Goal: Transaction & Acquisition: Book appointment/travel/reservation

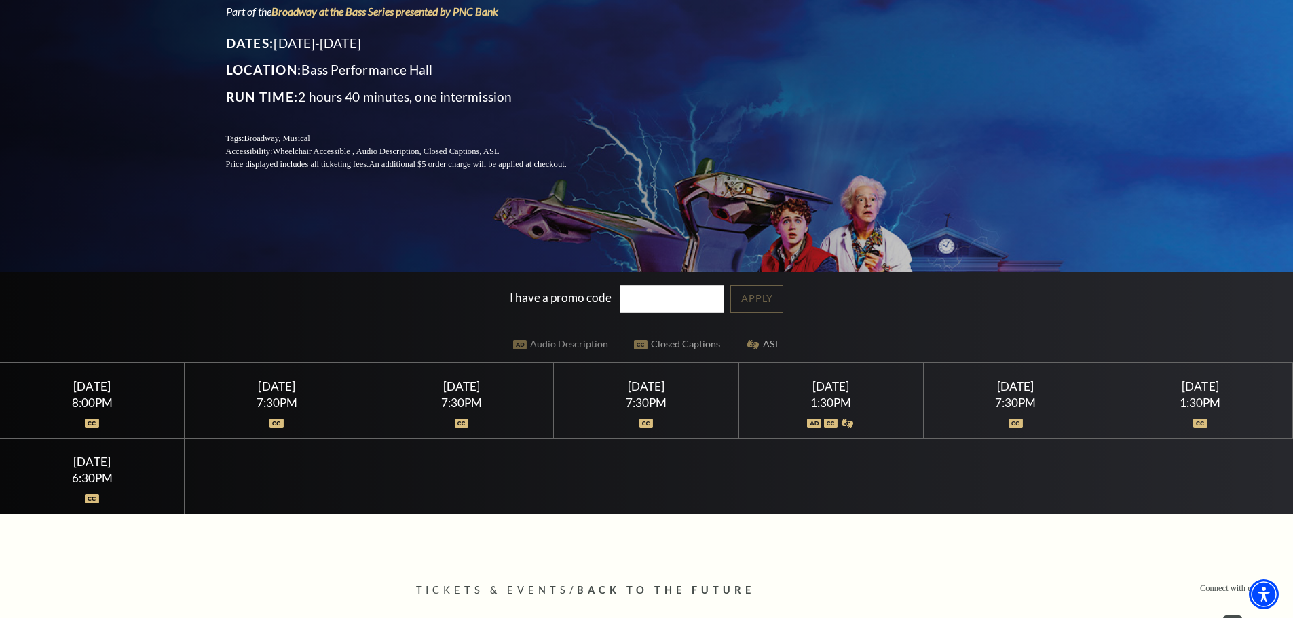
scroll to position [271, 0]
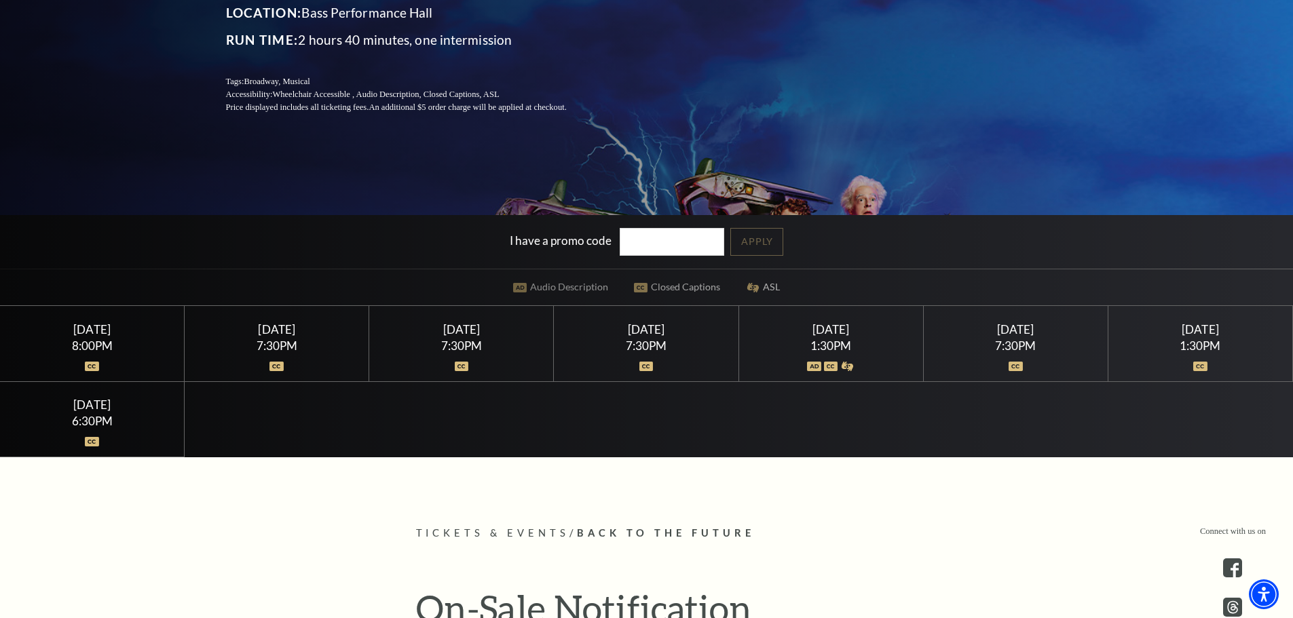
click at [1010, 338] on div "Saturday March 28 7:30PM" at bounding box center [1016, 343] width 185 height 75
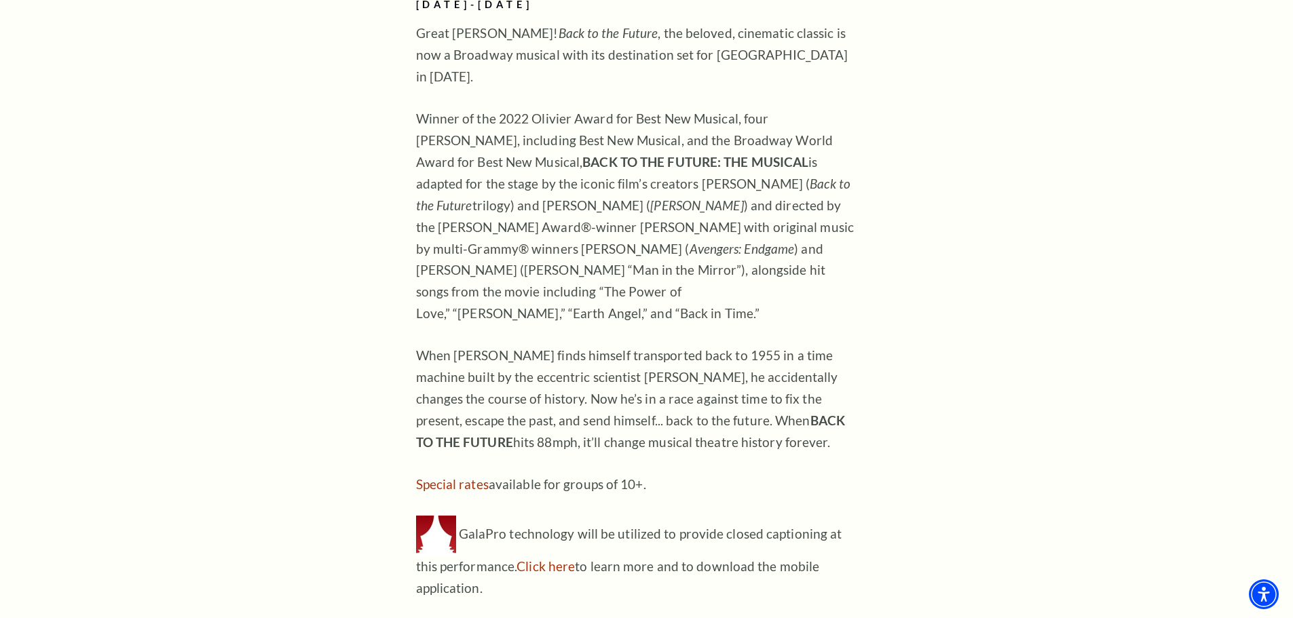
scroll to position [1222, 0]
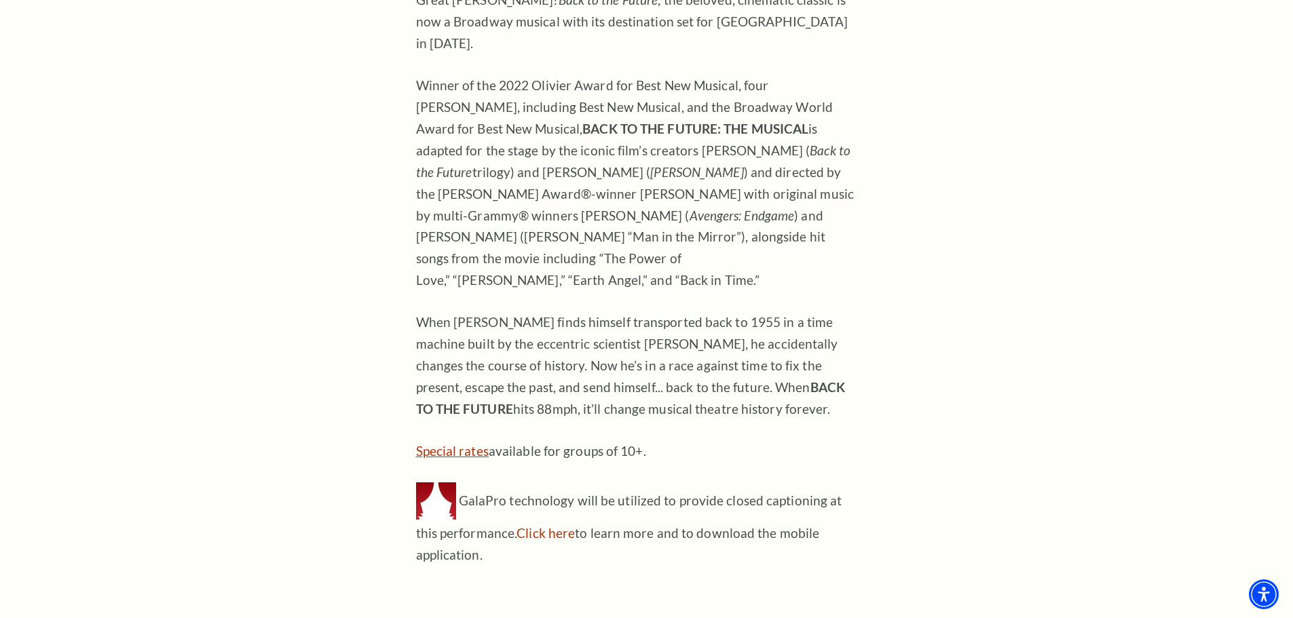
click at [436, 443] on link "Special rates" at bounding box center [452, 451] width 73 height 16
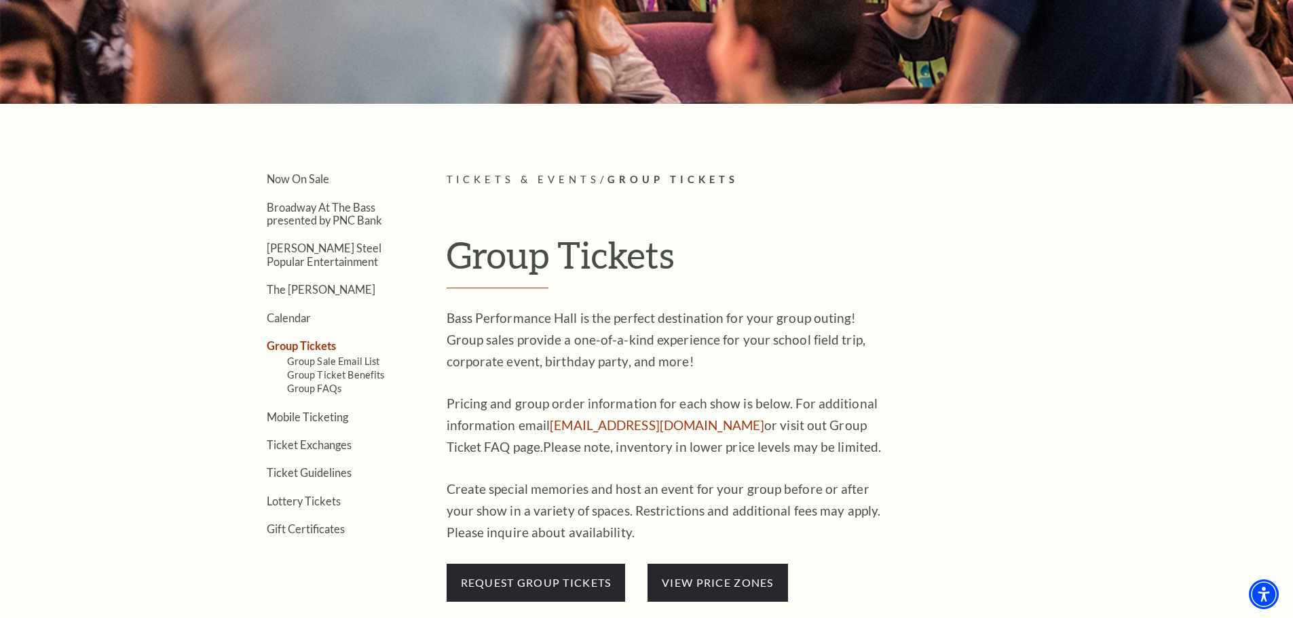
scroll to position [271, 0]
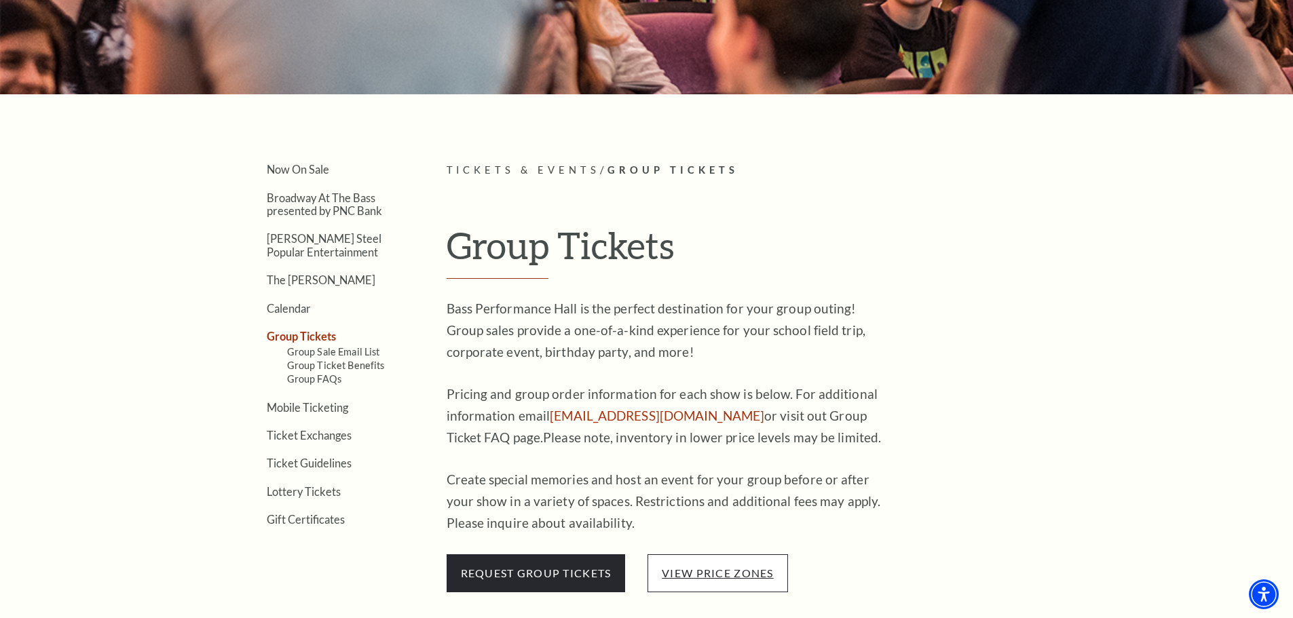
click at [702, 569] on link "view price zones" at bounding box center [717, 573] width 111 height 13
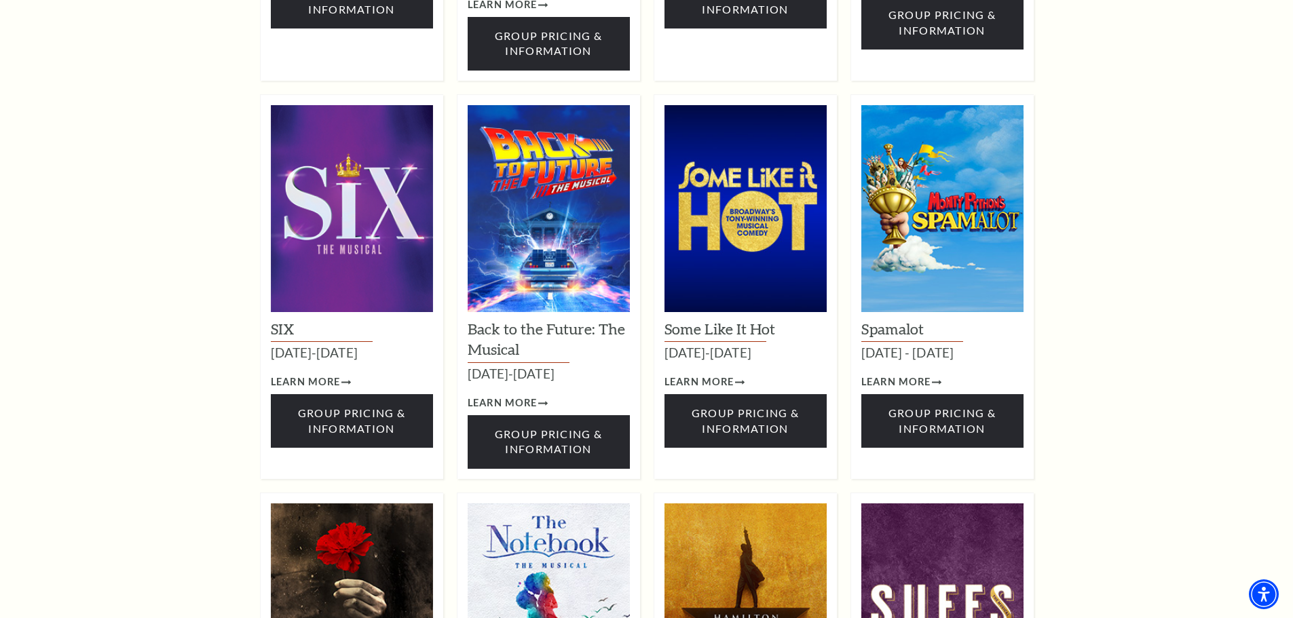
scroll to position [1493, 0]
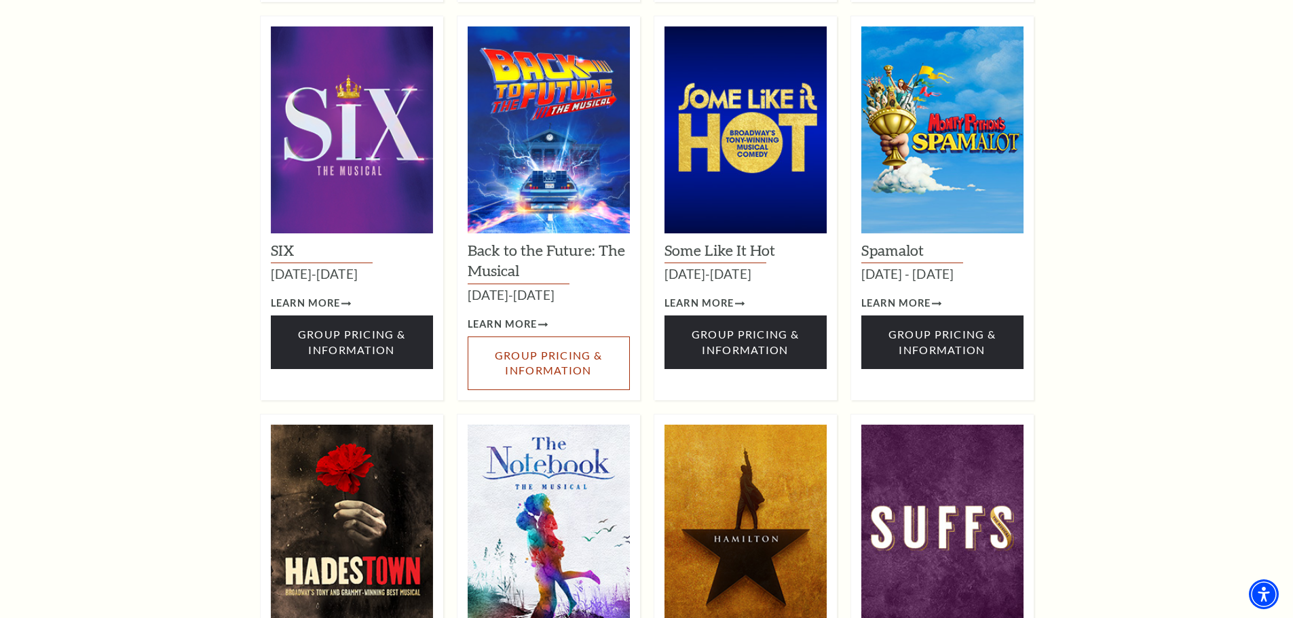
click at [535, 349] on span "Group Pricing & Information" at bounding box center [548, 363] width 107 height 28
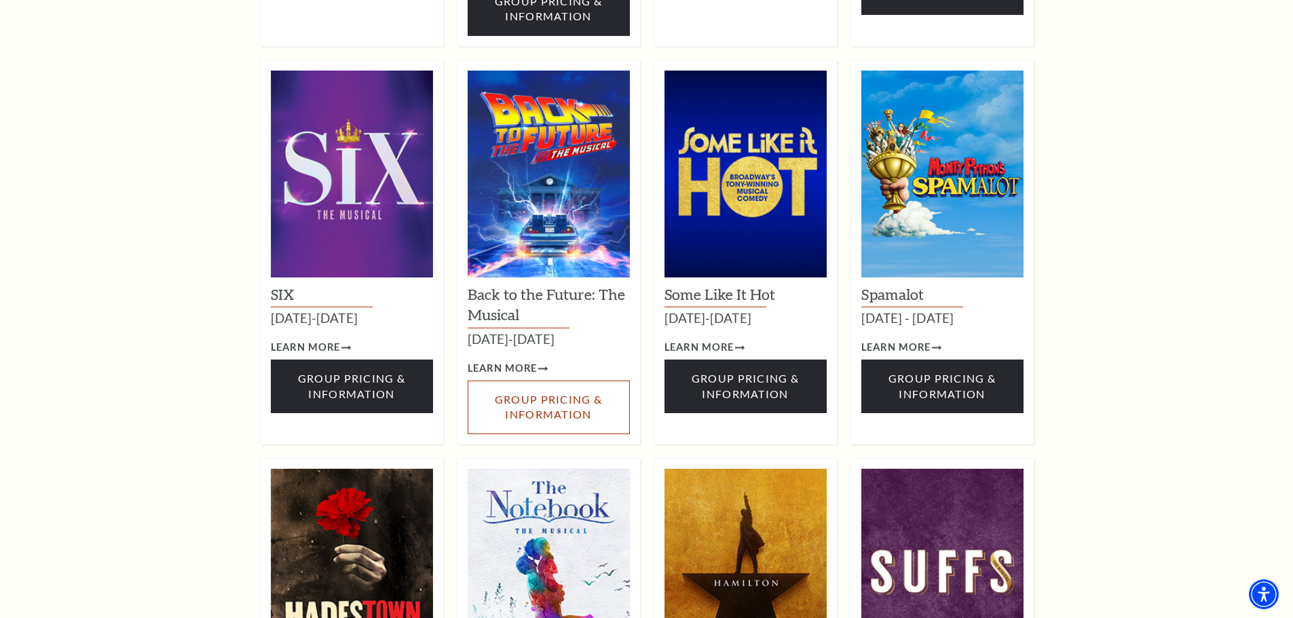
scroll to position [1425, 0]
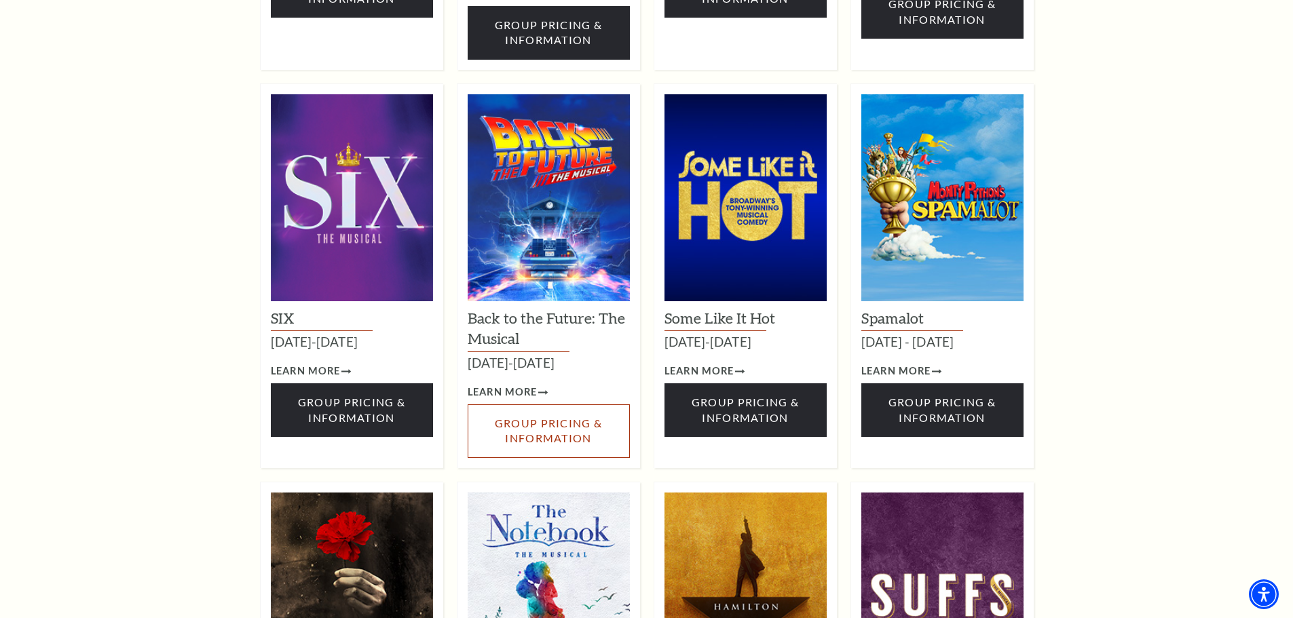
click at [525, 417] on span "Group Pricing & Information" at bounding box center [548, 431] width 107 height 28
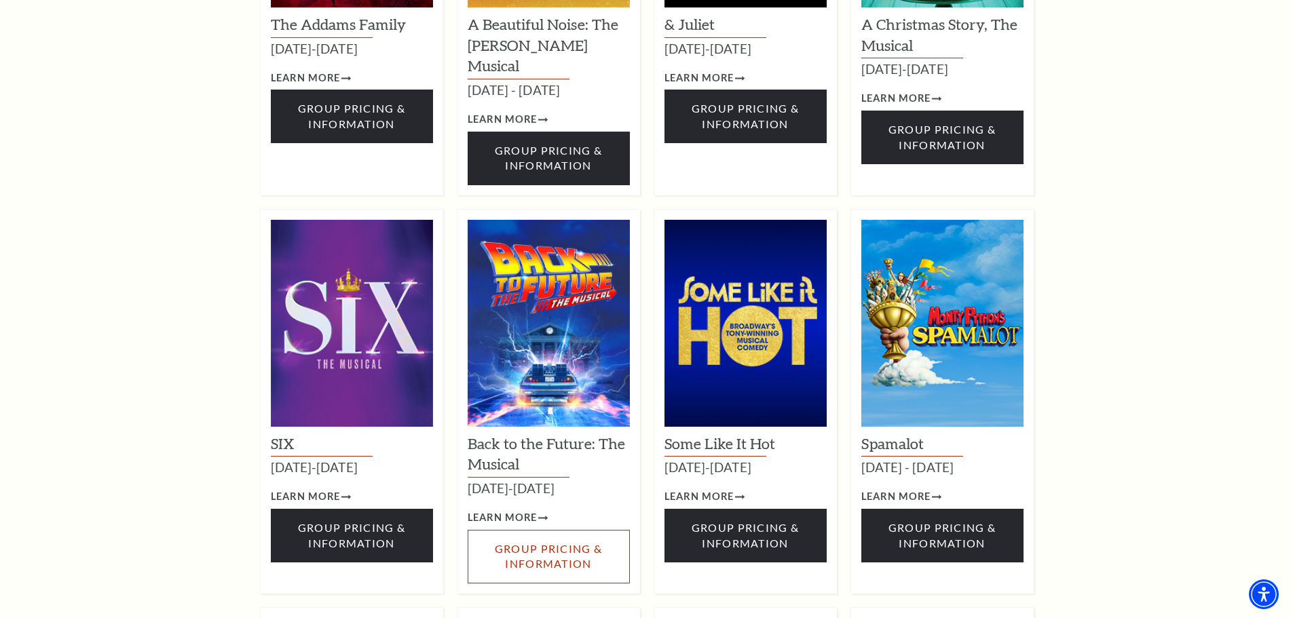
scroll to position [1289, 0]
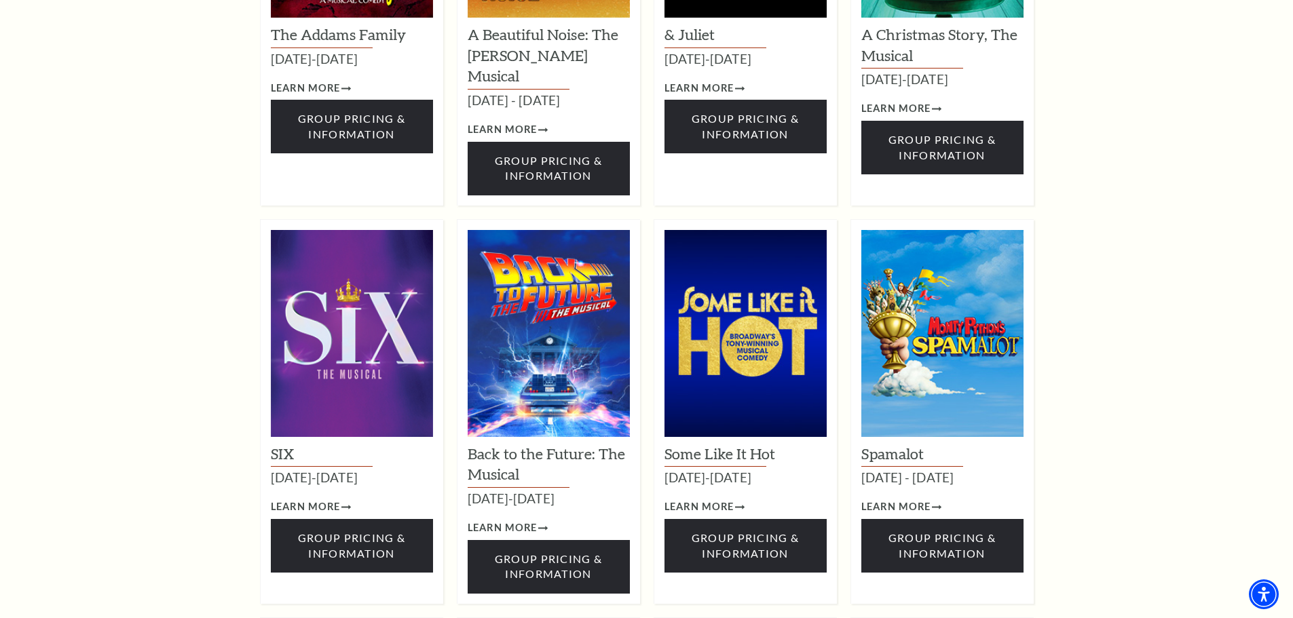
click at [540, 328] on img at bounding box center [549, 333] width 162 height 207
click at [545, 437] on div "Back to the Future: The Musical March 24-29, 2026 Learn More Group Pricing & In…" at bounding box center [549, 515] width 162 height 157
click at [516, 520] on span "Learn More" at bounding box center [503, 528] width 70 height 17
click at [508, 520] on span "Learn More" at bounding box center [503, 528] width 70 height 17
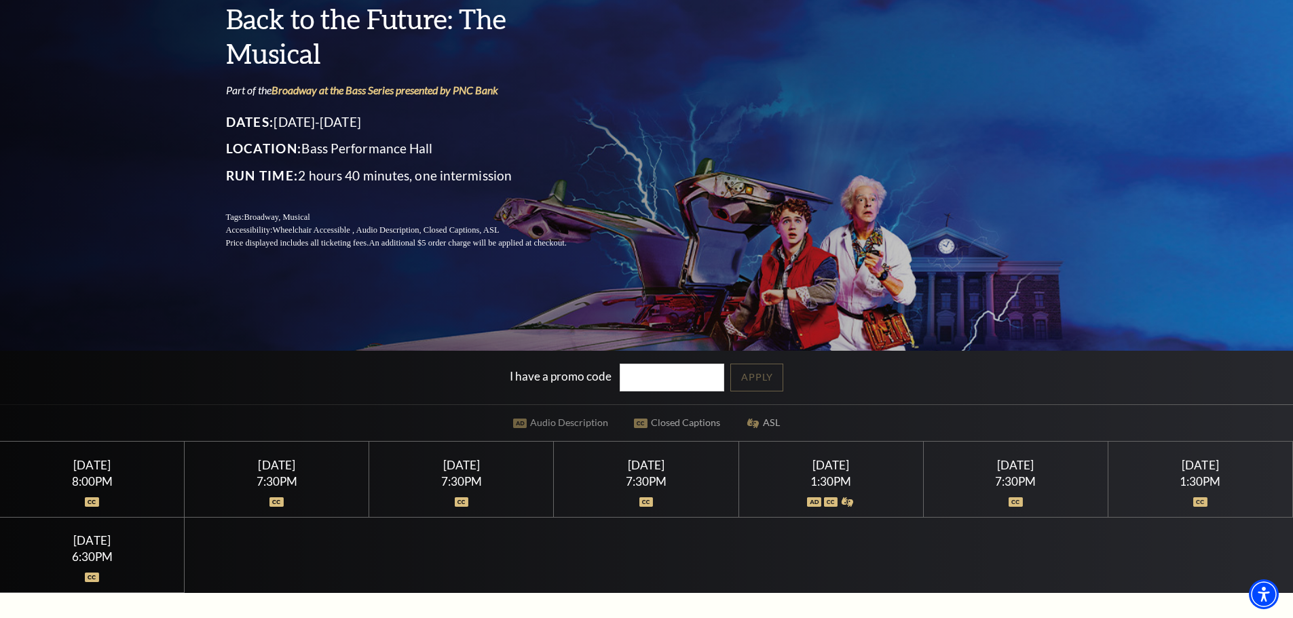
scroll to position [204, 0]
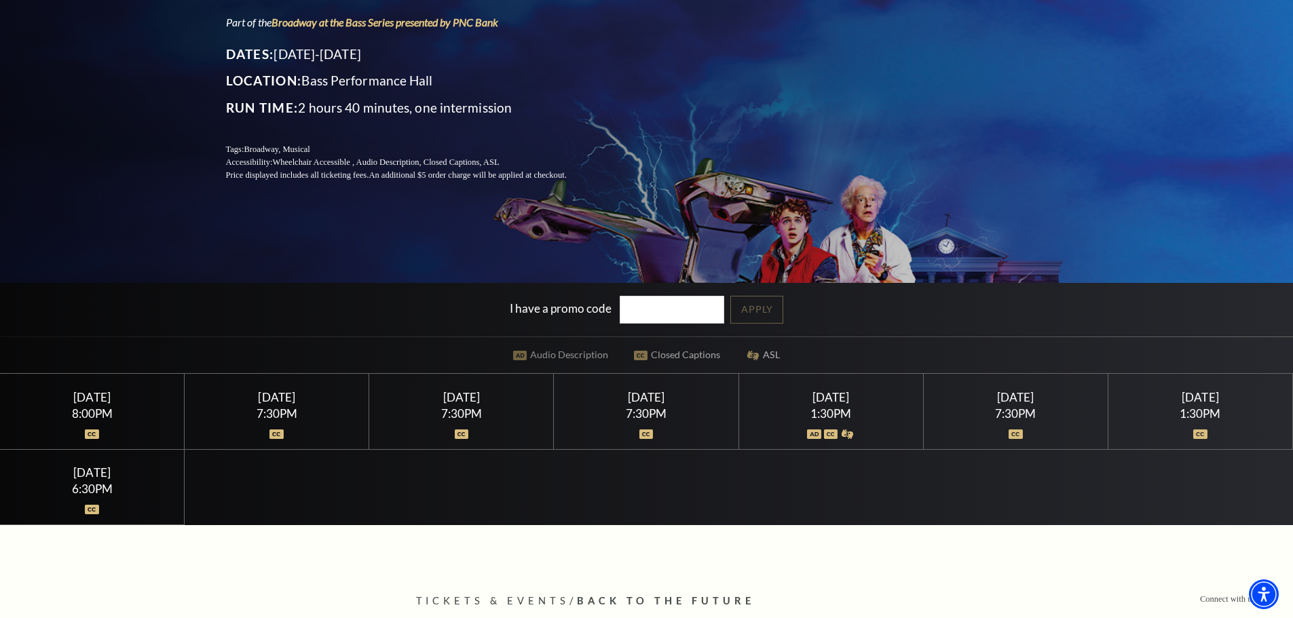
click at [545, 350] on div "Performing Arts Fort Worth Presents Back to the Future: The Musical Part of the…" at bounding box center [646, 156] width 1293 height 737
click at [508, 352] on div "Performing Arts Fort Worth Presents Back to the Future: The Musical Part of the…" at bounding box center [646, 156] width 1293 height 737
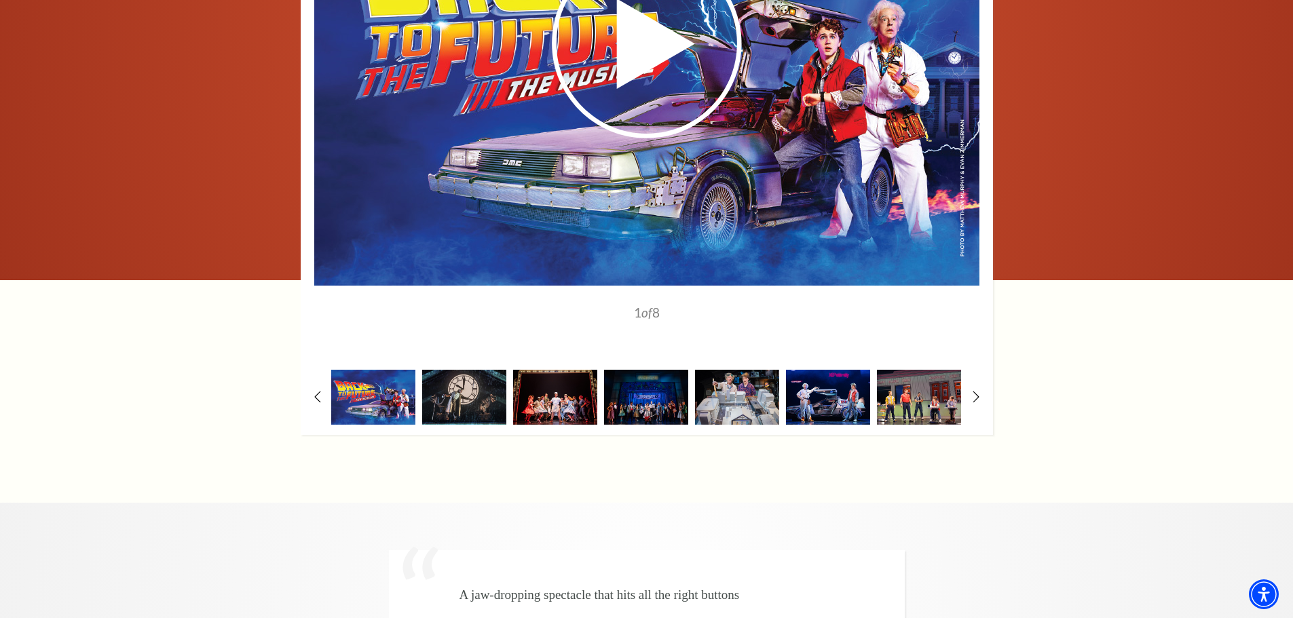
scroll to position [2375, 0]
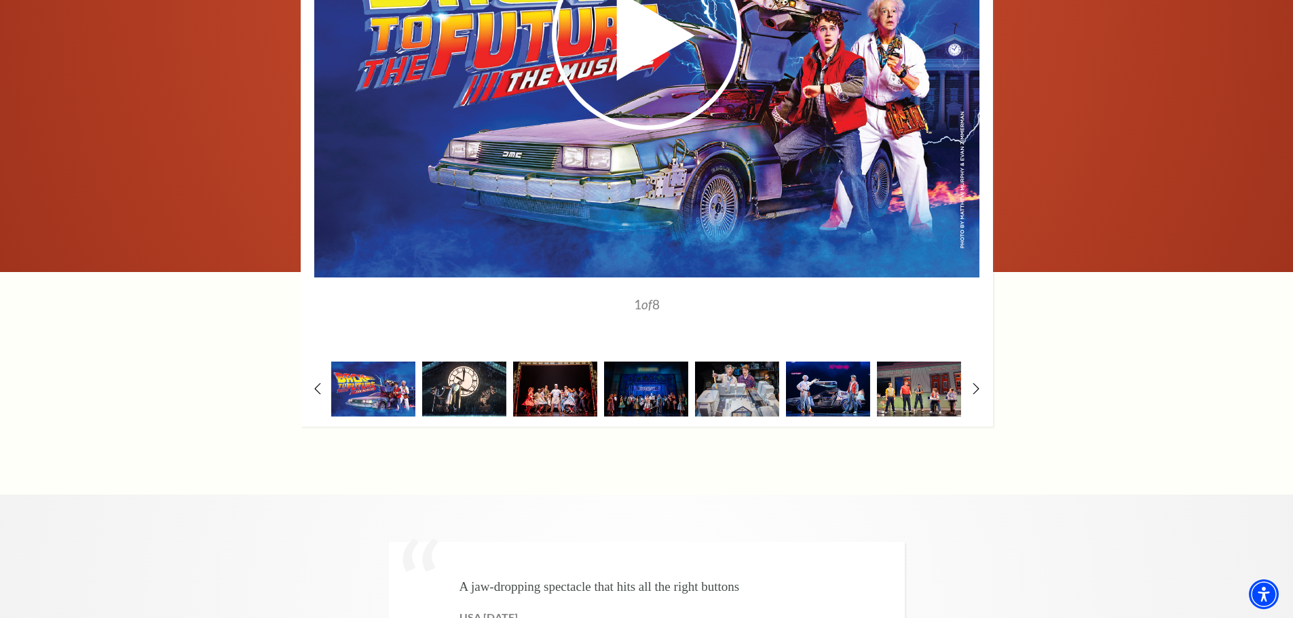
click at [487, 362] on img at bounding box center [464, 389] width 84 height 55
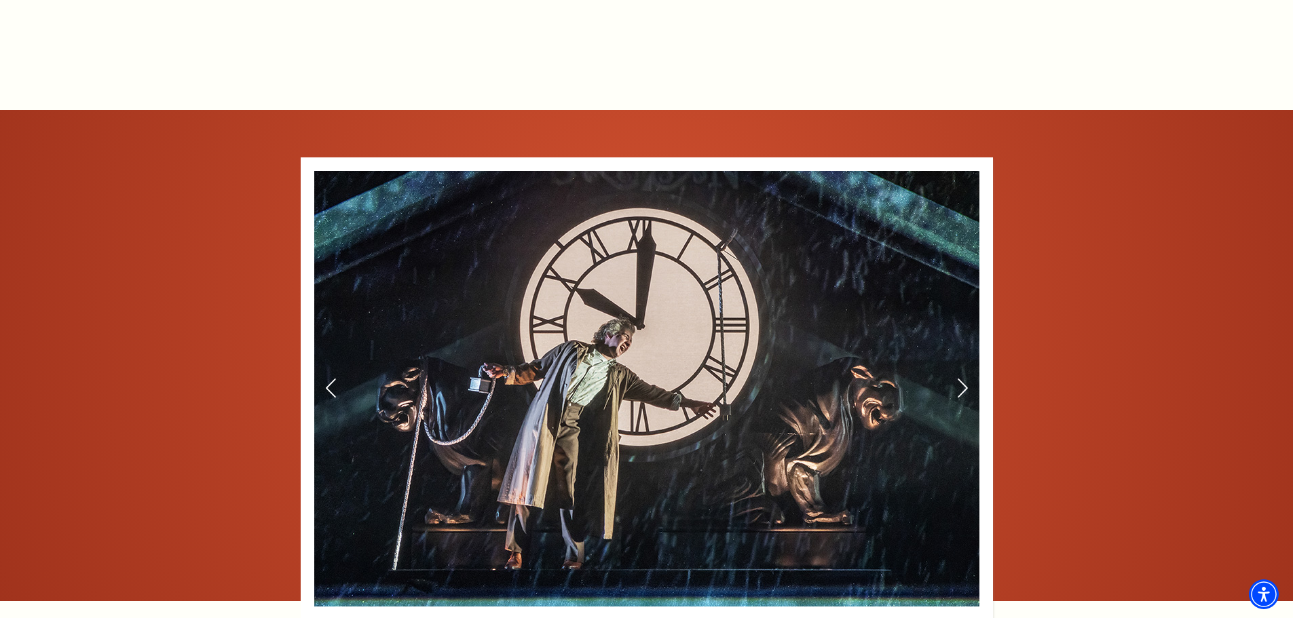
scroll to position [2036, 0]
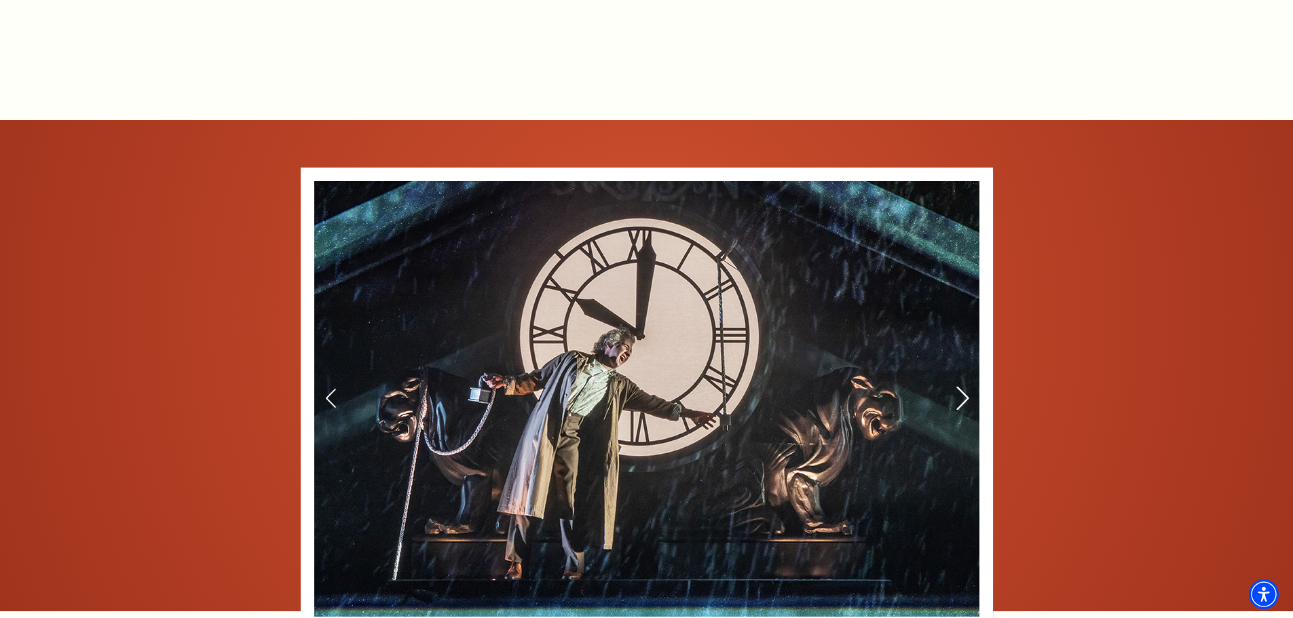
click at [958, 387] on icon at bounding box center [962, 399] width 14 height 24
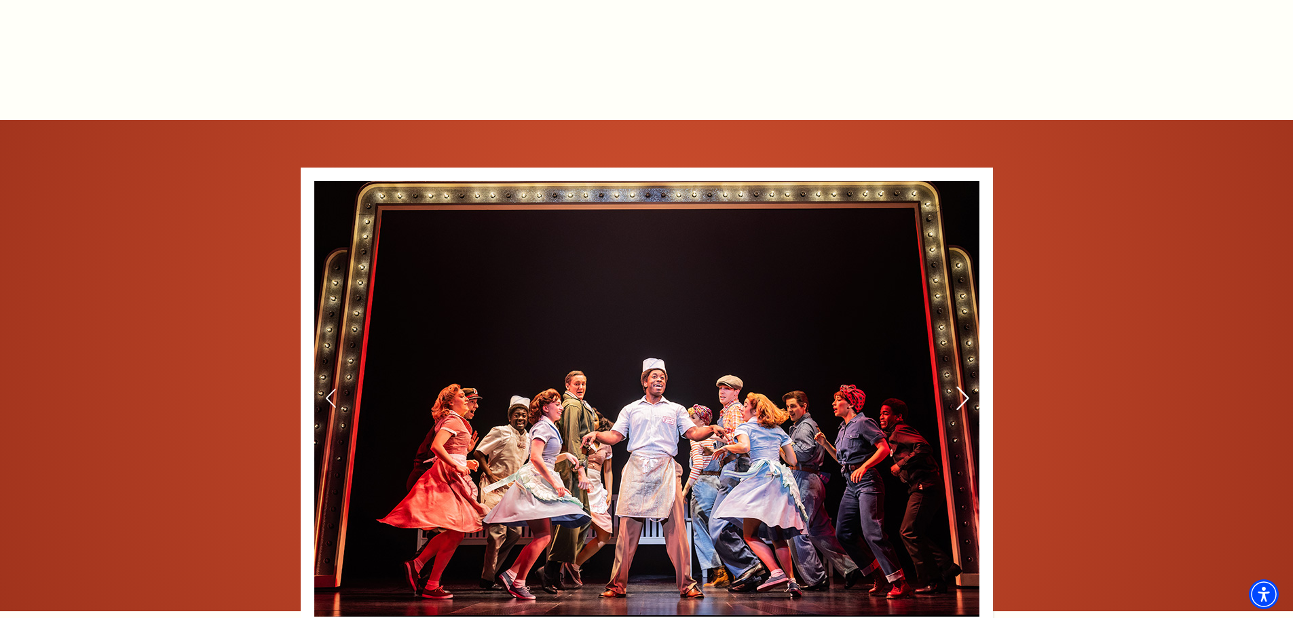
click at [958, 387] on icon at bounding box center [962, 399] width 14 height 24
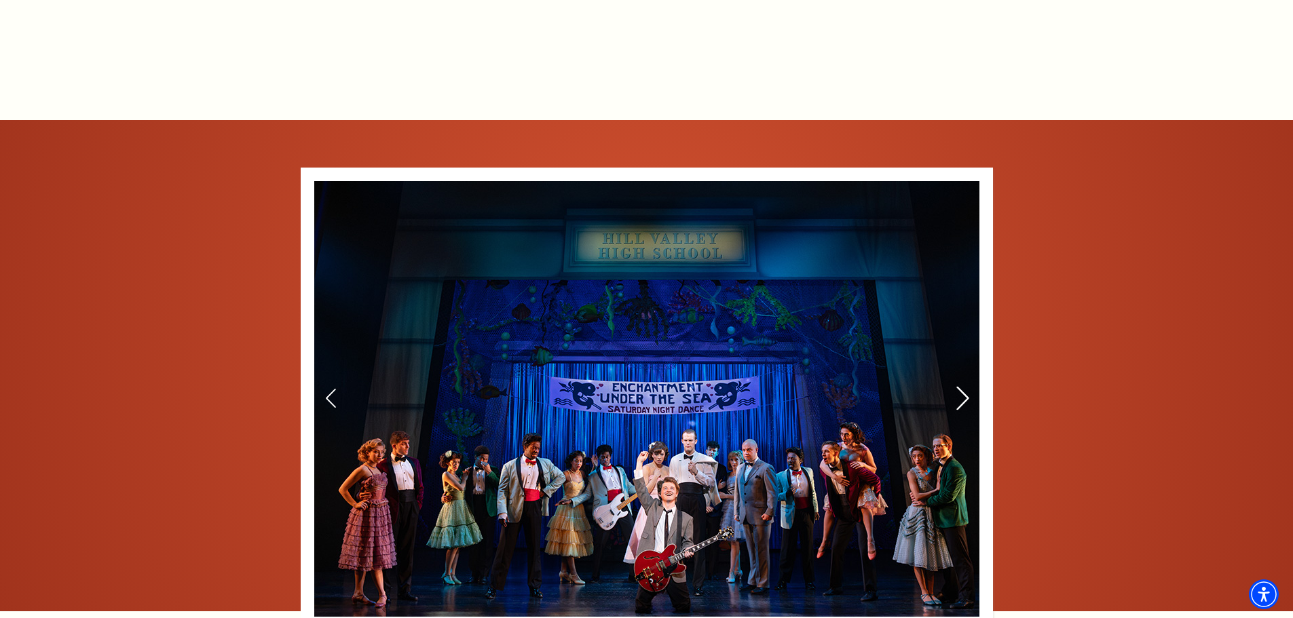
click at [958, 387] on icon at bounding box center [962, 399] width 14 height 24
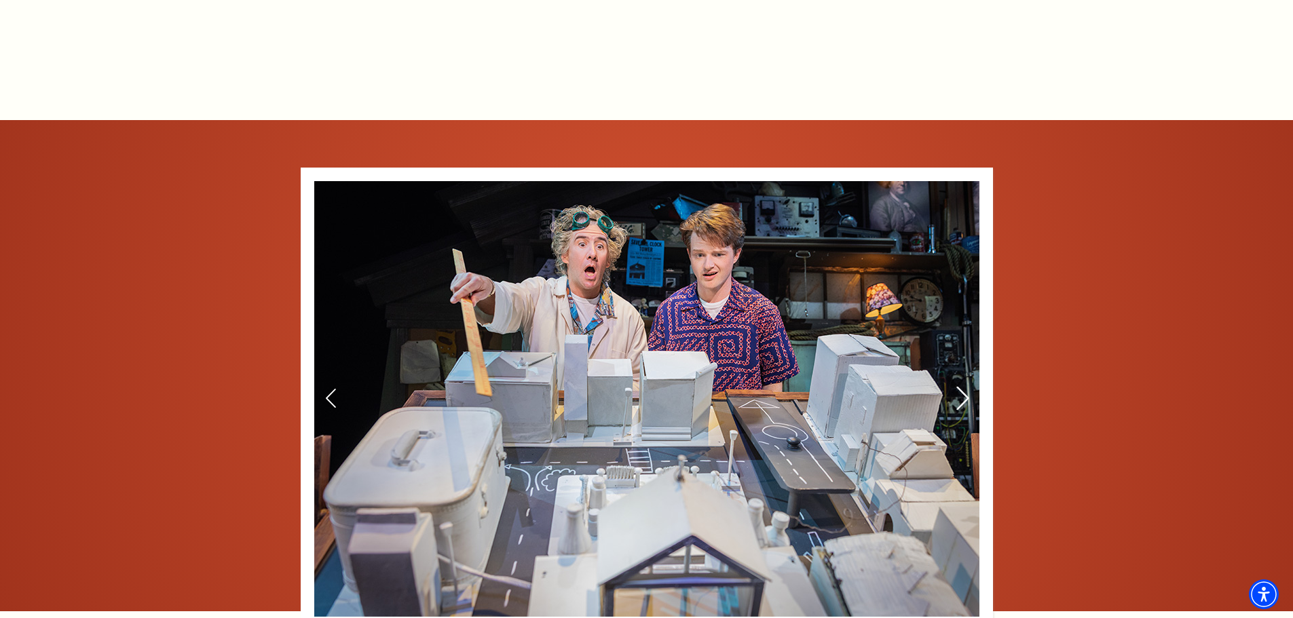
click at [958, 387] on icon at bounding box center [962, 399] width 14 height 24
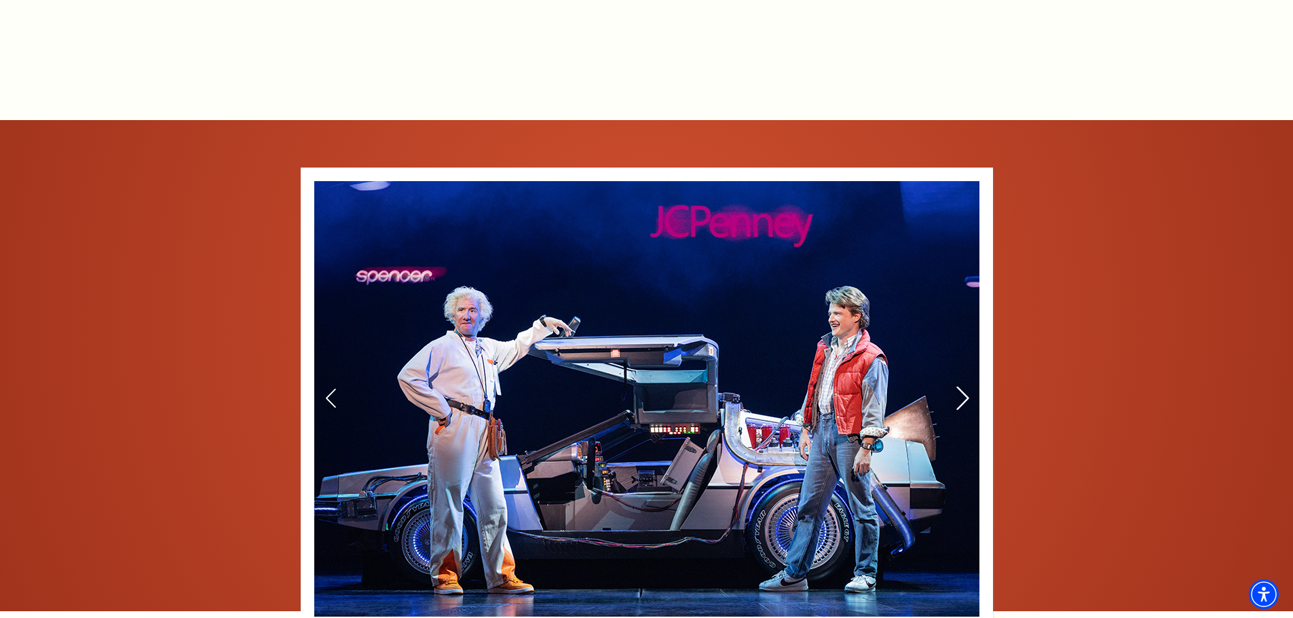
click at [958, 387] on icon at bounding box center [962, 399] width 14 height 24
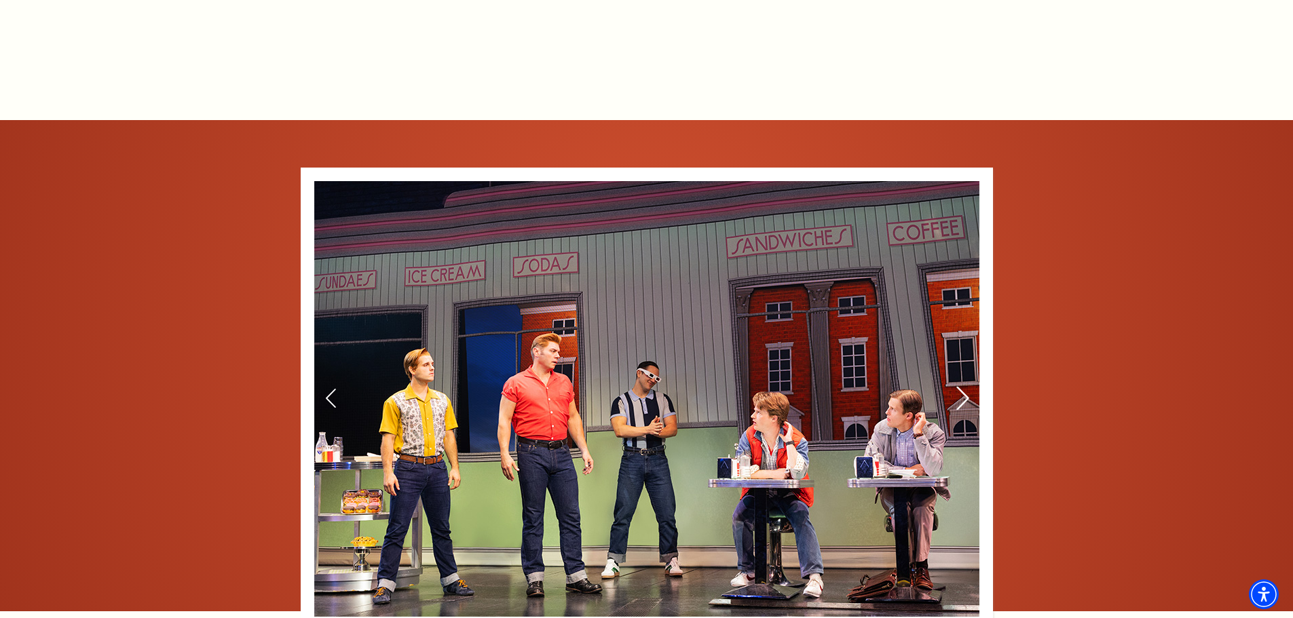
click at [958, 387] on icon at bounding box center [962, 399] width 14 height 24
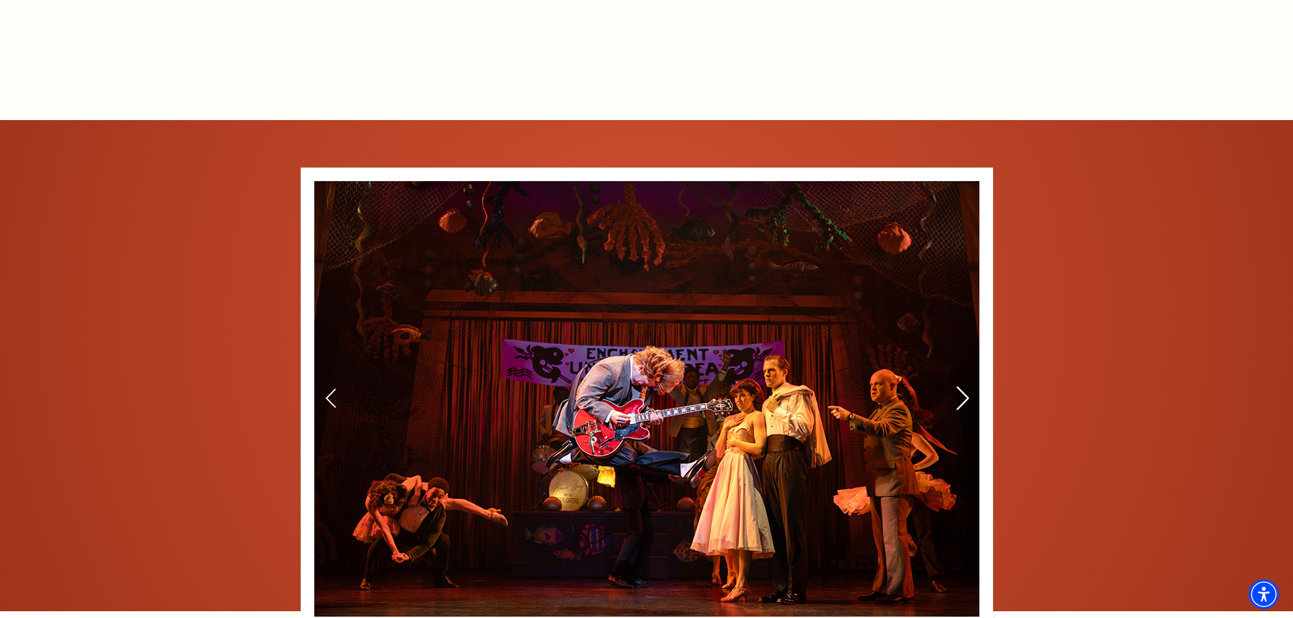
click at [958, 387] on icon at bounding box center [962, 399] width 14 height 24
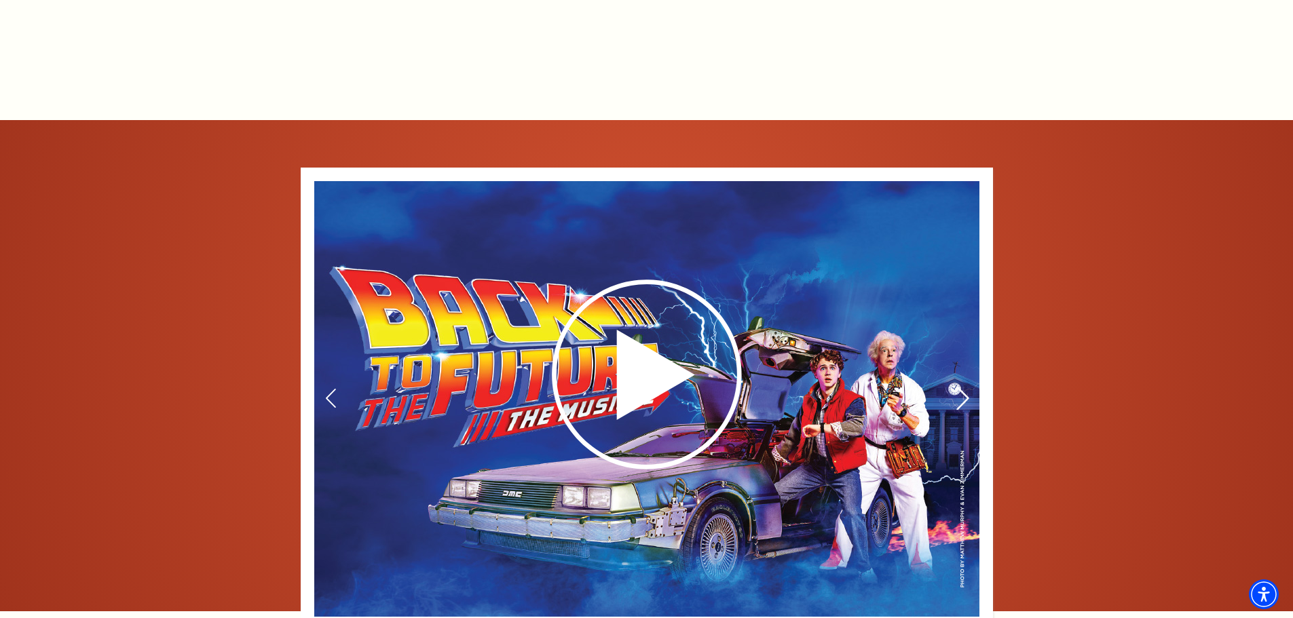
click at [958, 387] on icon at bounding box center [962, 399] width 14 height 24
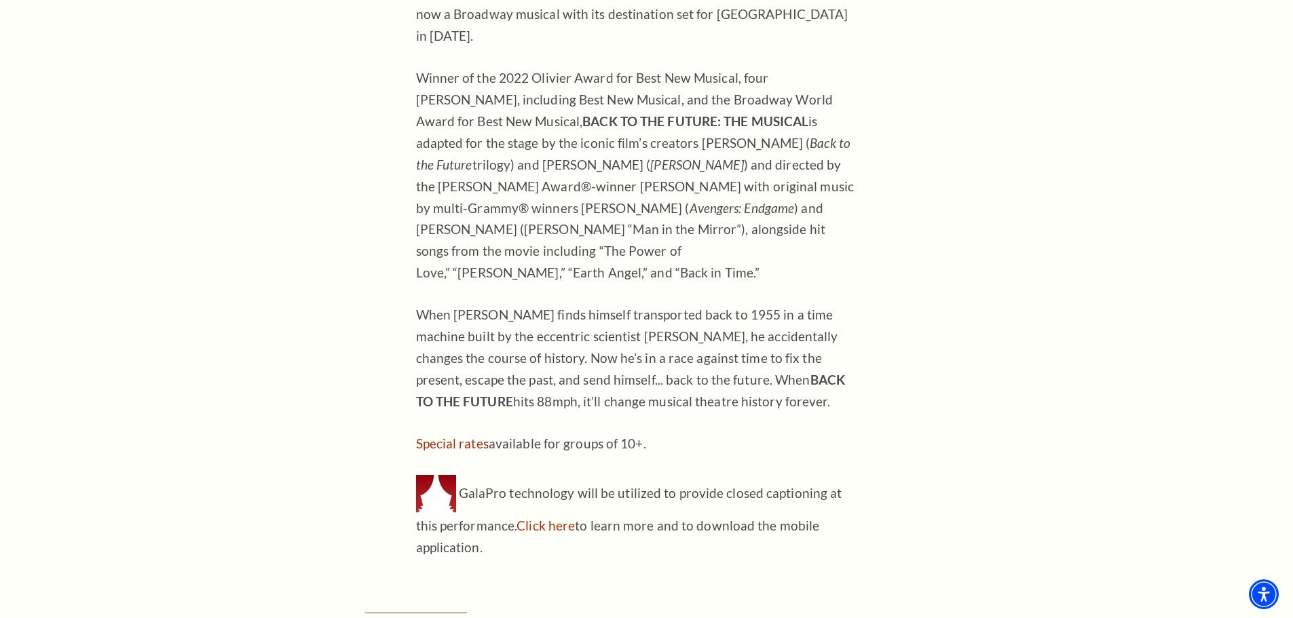
scroll to position [1222, 0]
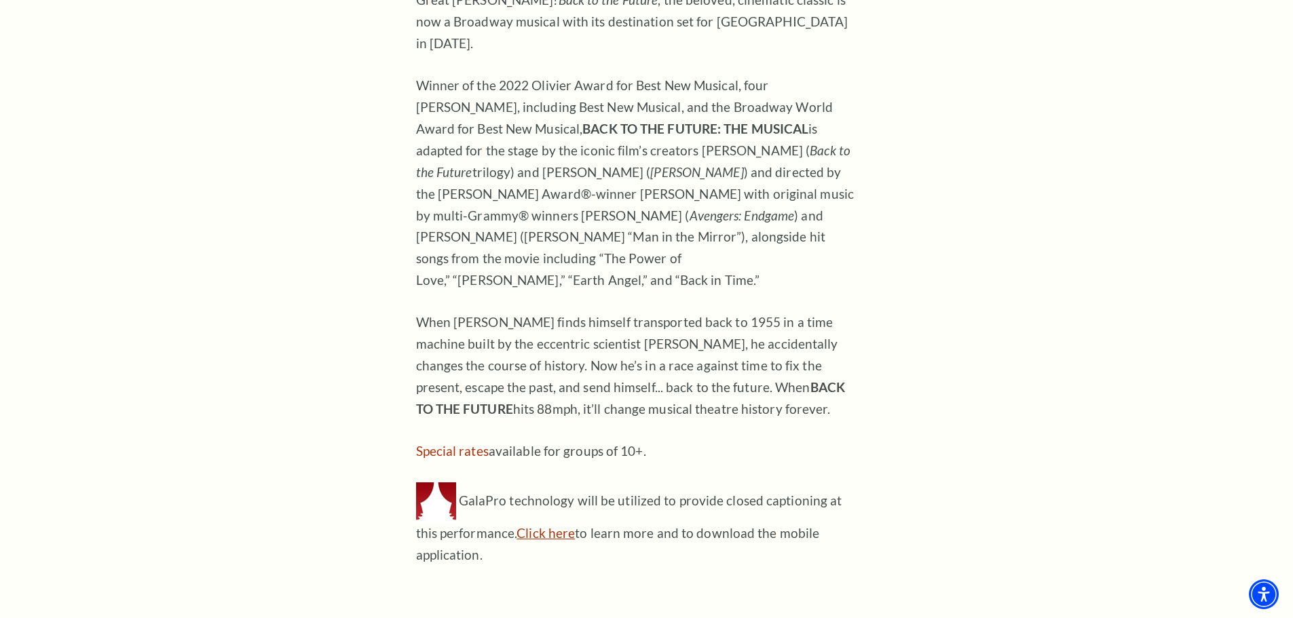
click at [516, 525] on link "Click here" at bounding box center [545, 533] width 58 height 16
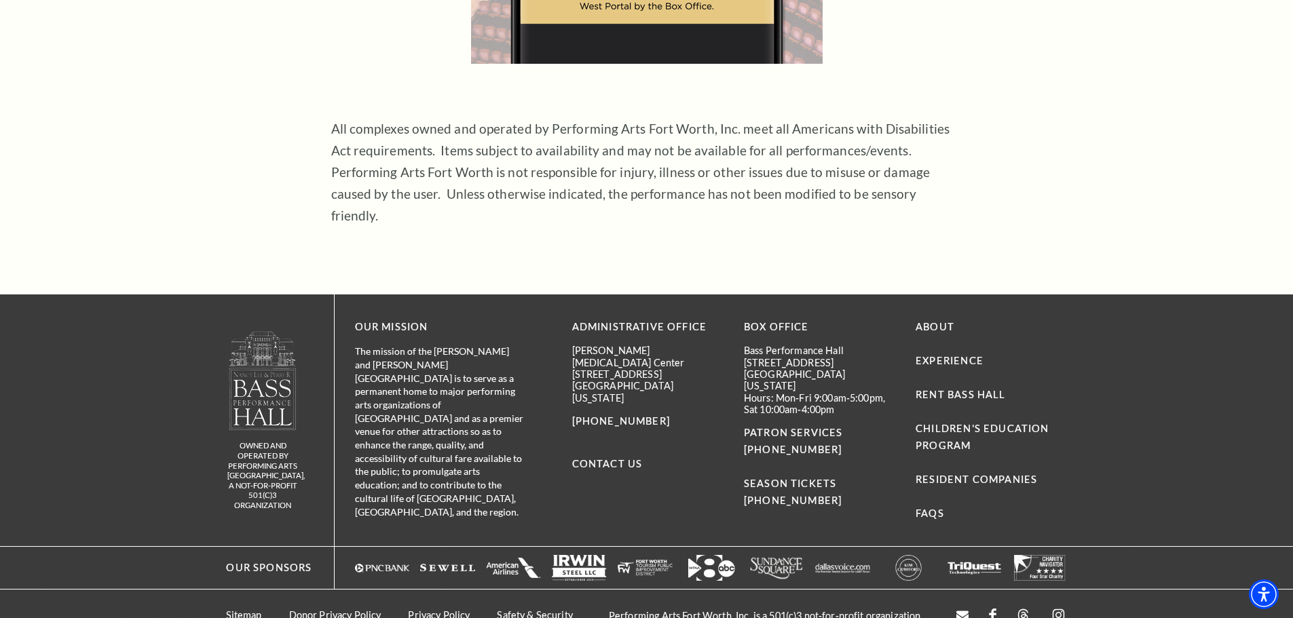
scroll to position [1531, 0]
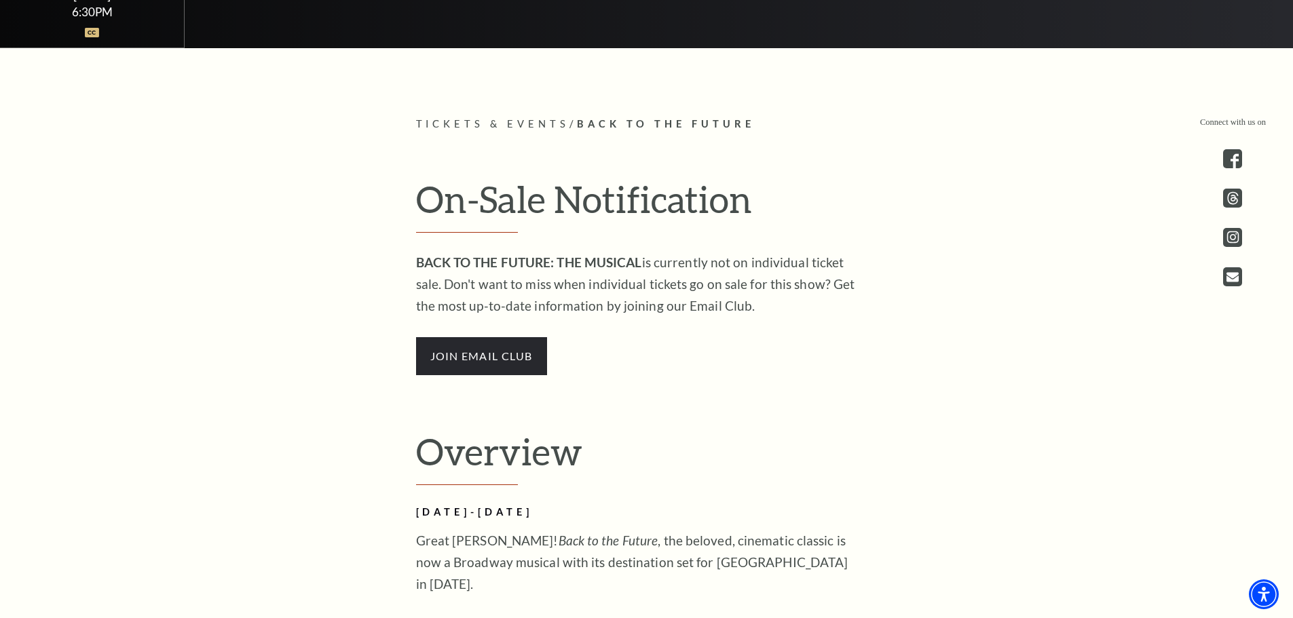
scroll to position [814, 0]
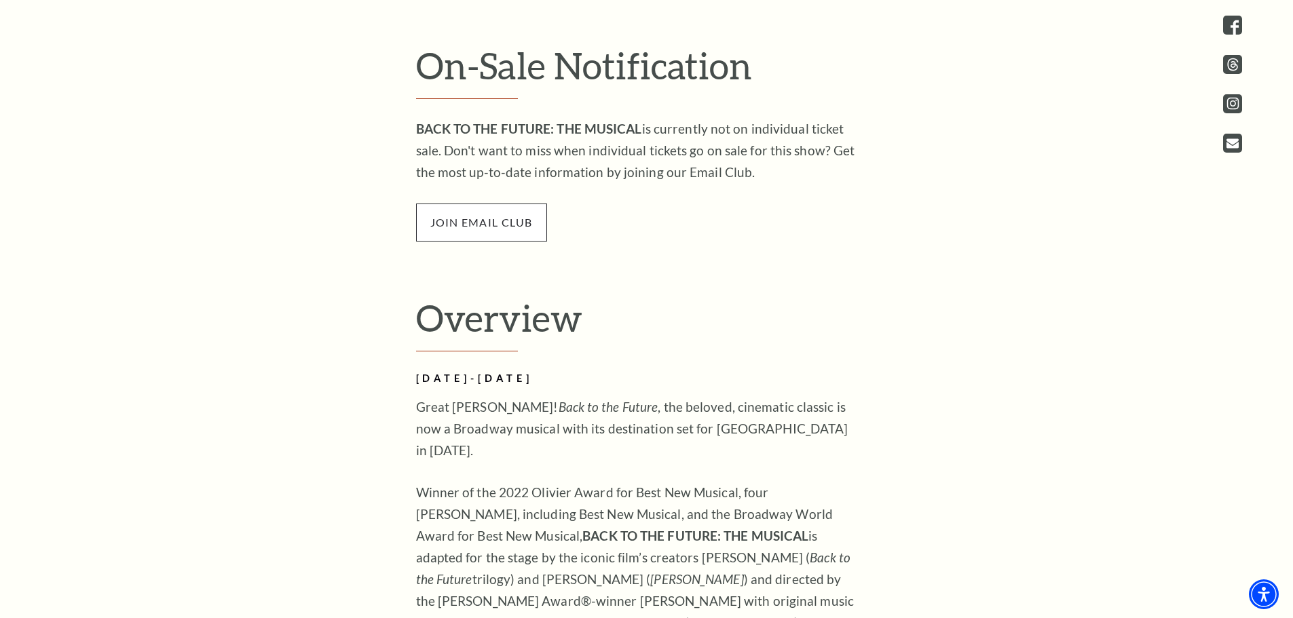
click at [509, 223] on span "join email club" at bounding box center [481, 223] width 131 height 38
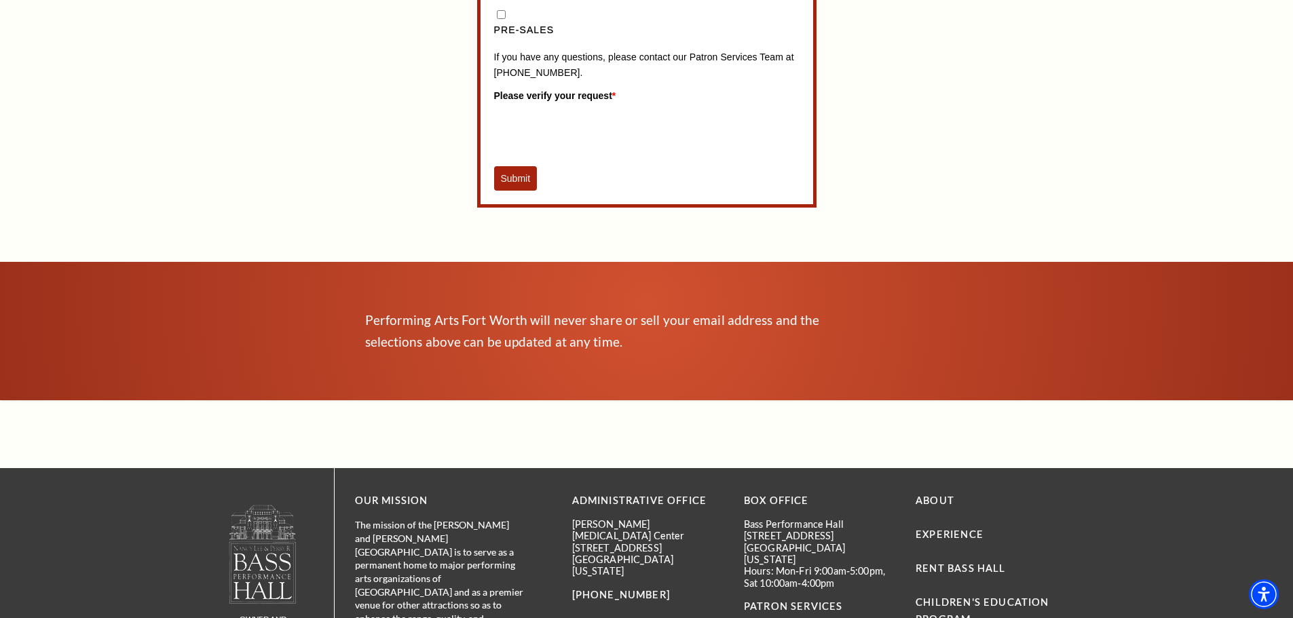
scroll to position [1629, 0]
